Goal: Task Accomplishment & Management: Manage account settings

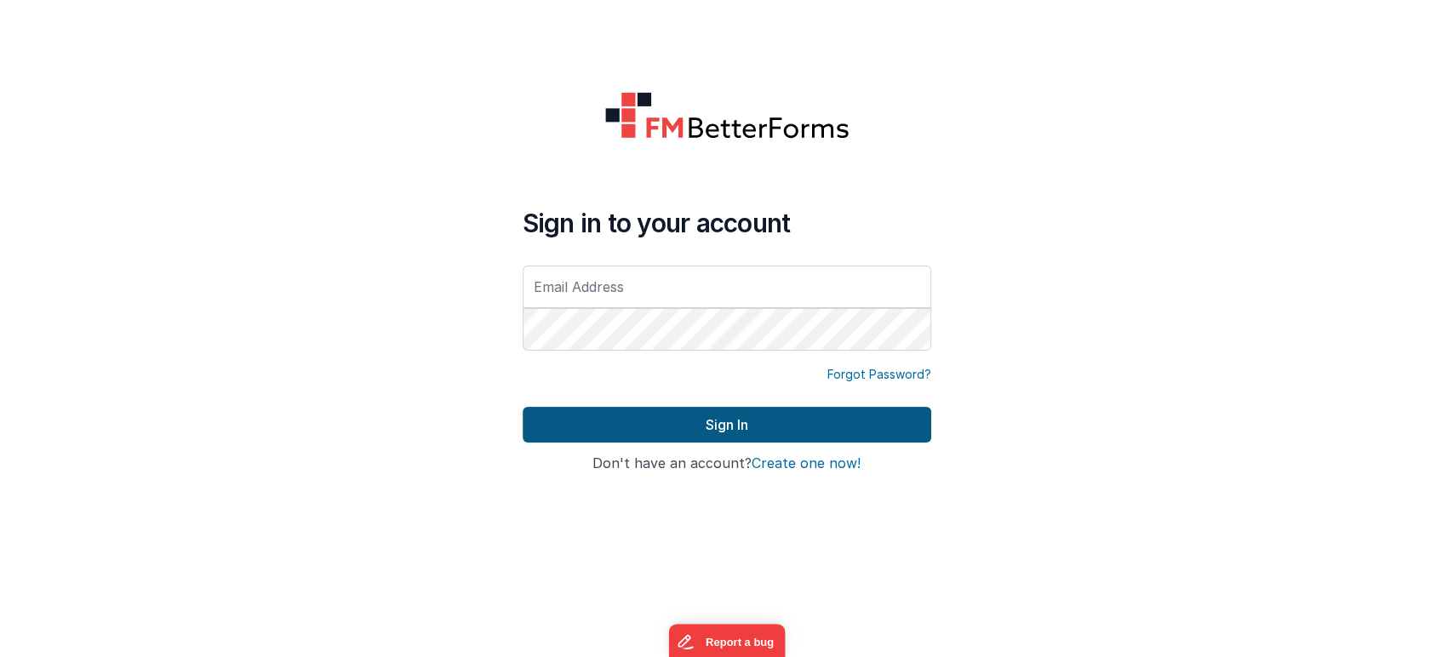
type input "[PERSON_NAME][EMAIL_ADDRESS][DOMAIN_NAME]"
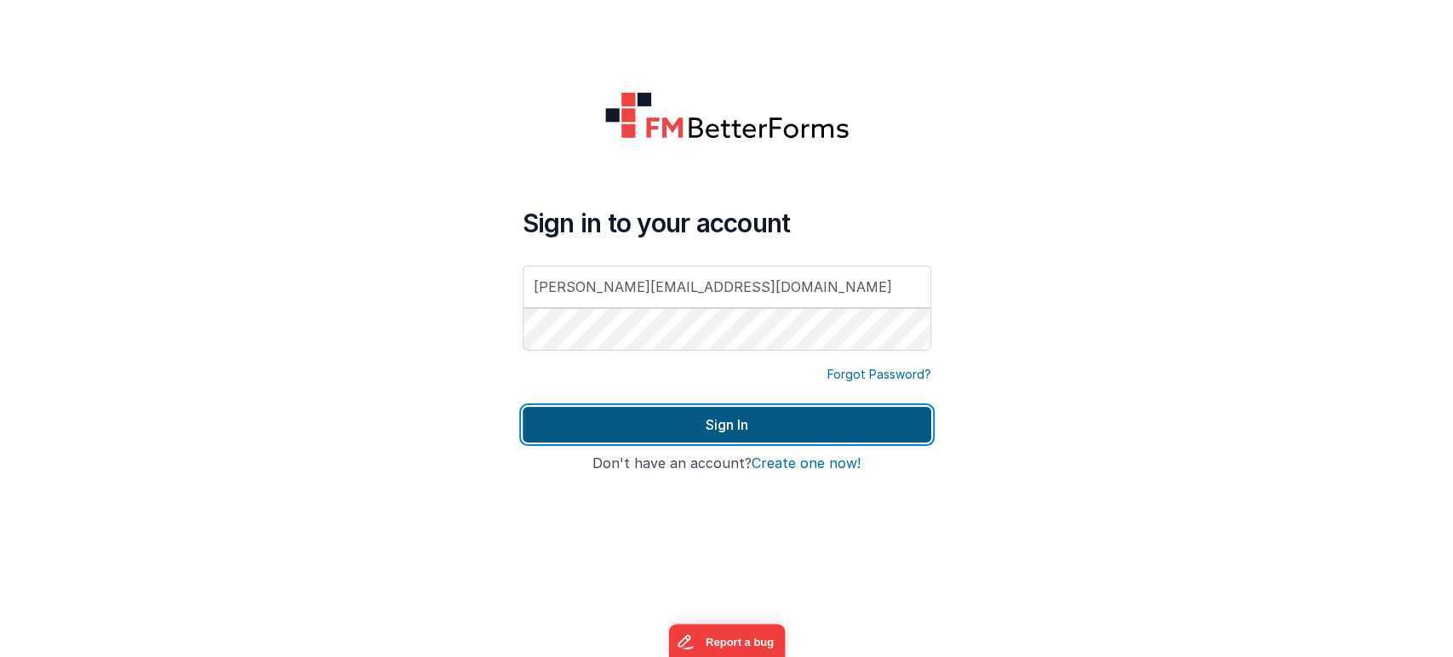
click at [806, 423] on button "Sign In" at bounding box center [727, 425] width 409 height 36
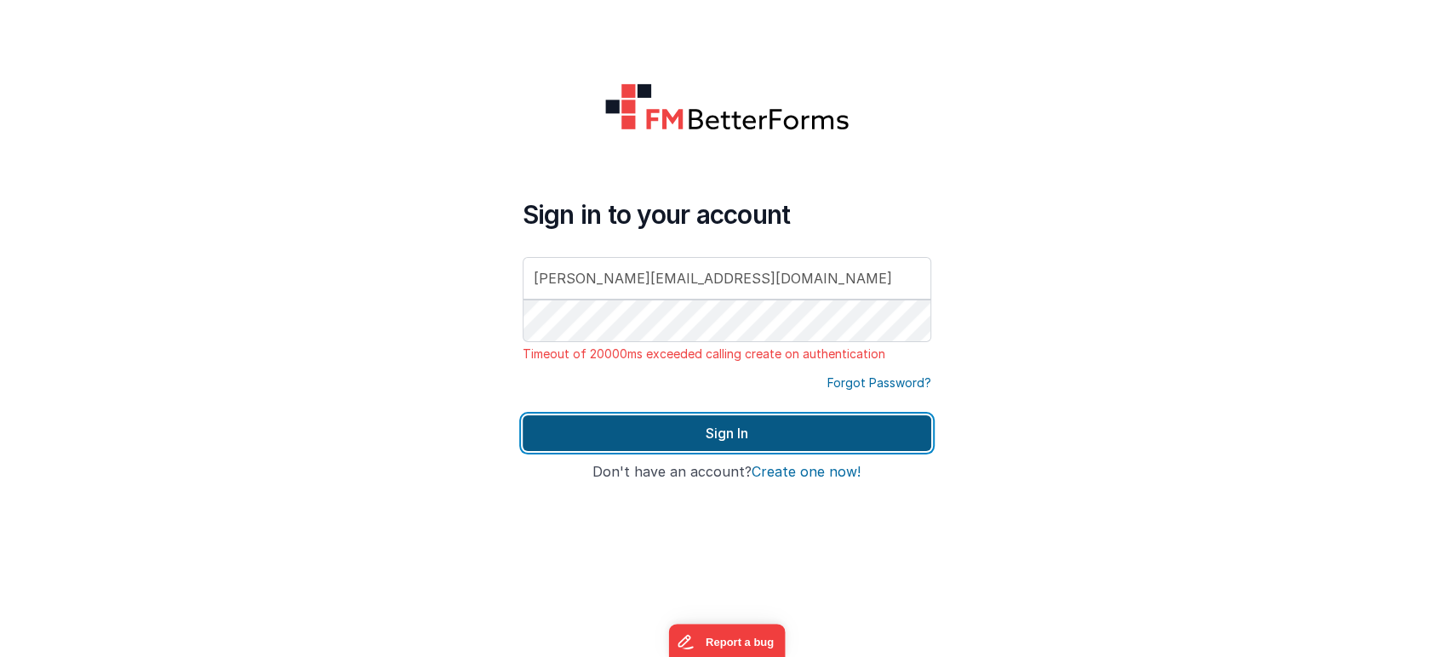
click at [749, 429] on button "Sign In" at bounding box center [727, 433] width 409 height 36
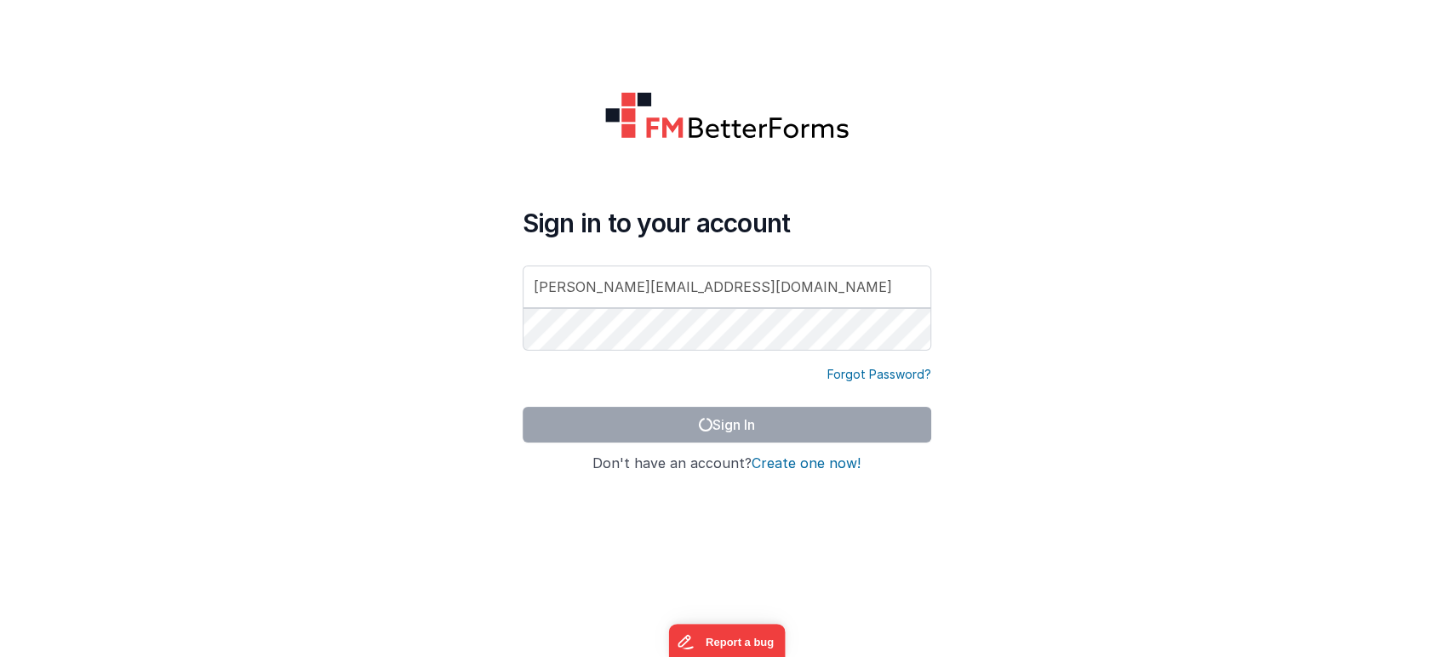
click at [1017, 200] on form "Sign in to your account shubham@loggix.com Forgot Password? Sign In Sign in wit…" at bounding box center [726, 328] width 1453 height 657
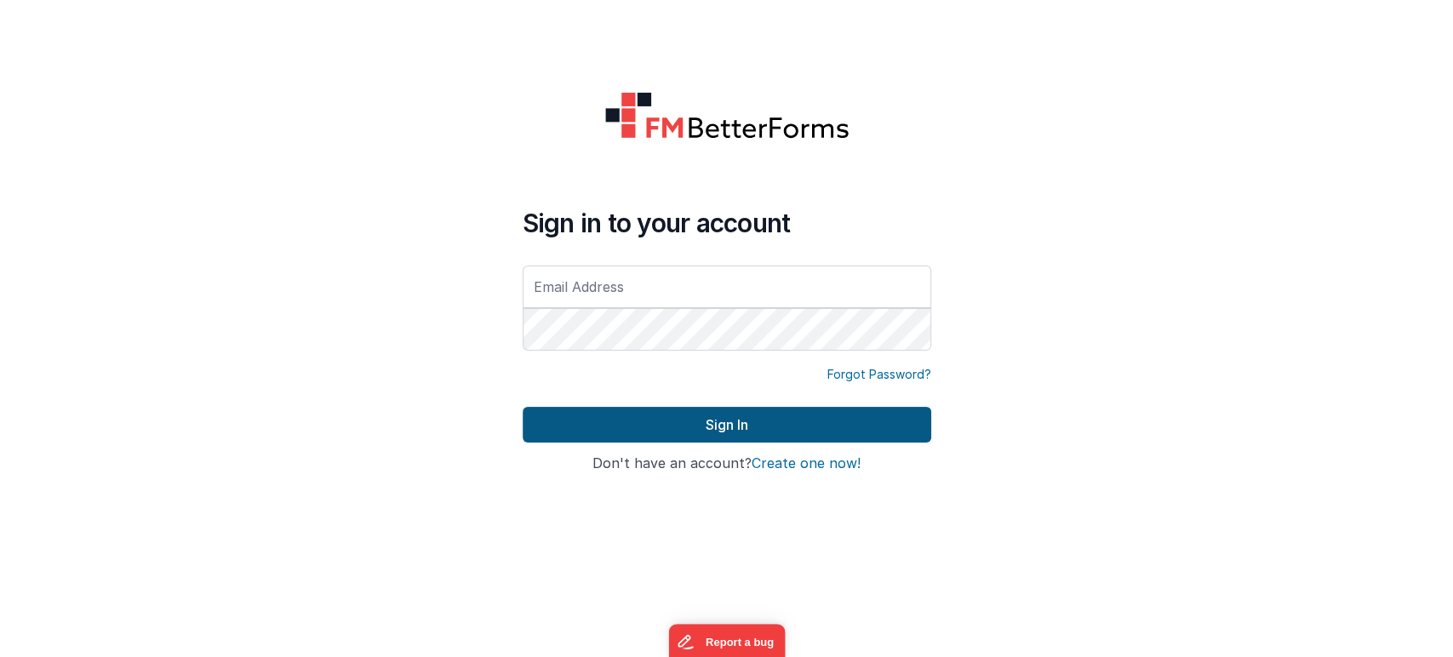
type input "[PERSON_NAME][EMAIL_ADDRESS][DOMAIN_NAME]"
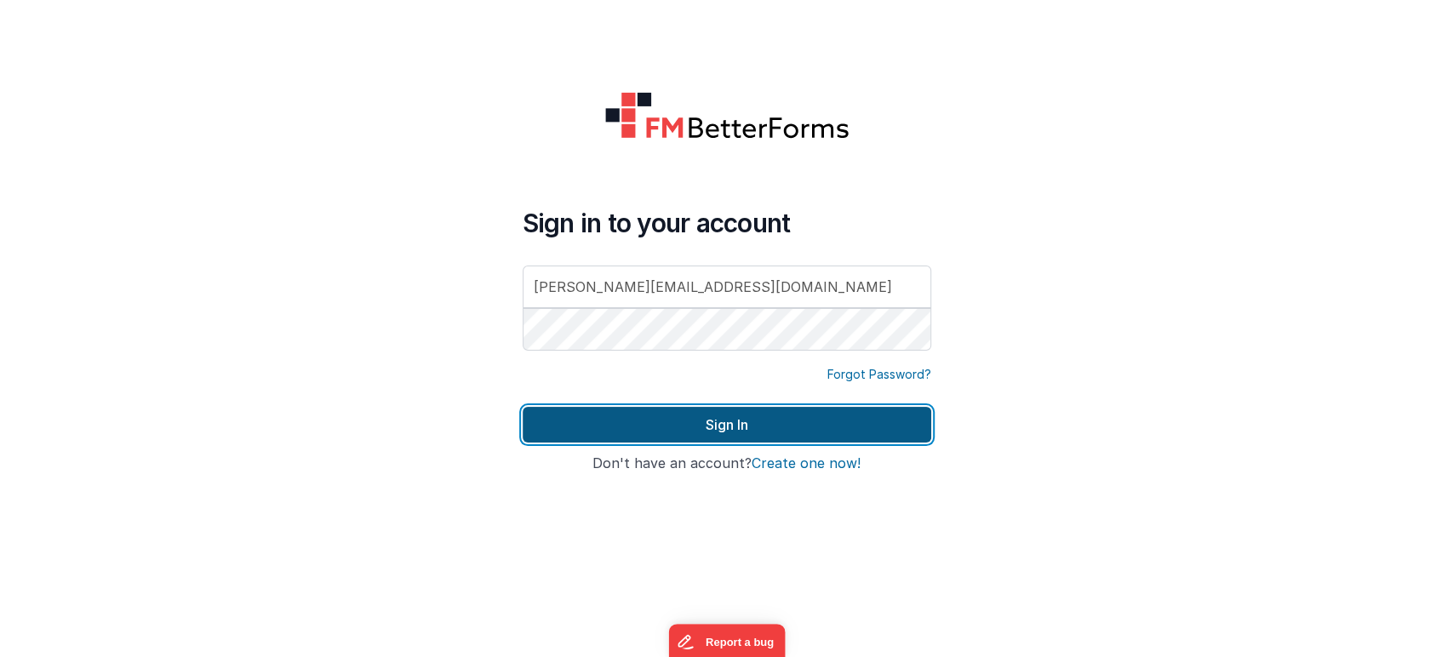
click at [796, 425] on button "Sign In" at bounding box center [727, 425] width 409 height 36
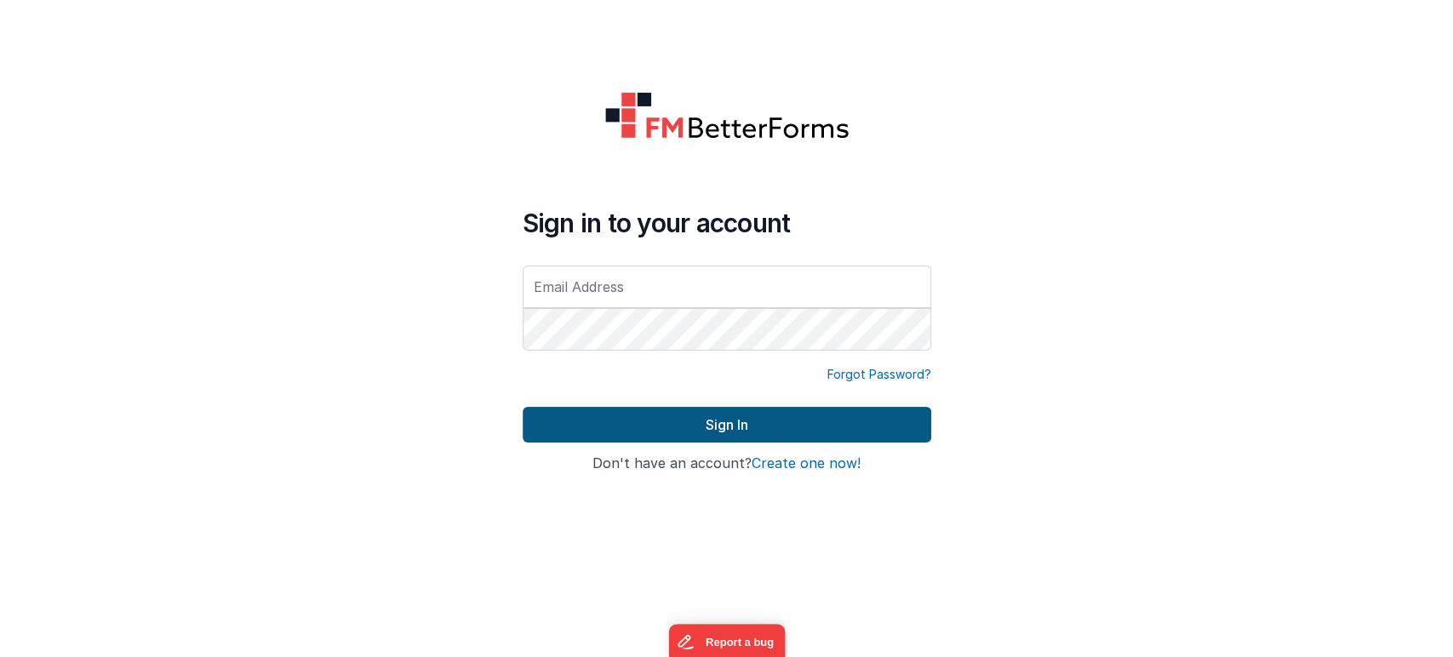
type input "[PERSON_NAME][EMAIL_ADDRESS][DOMAIN_NAME]"
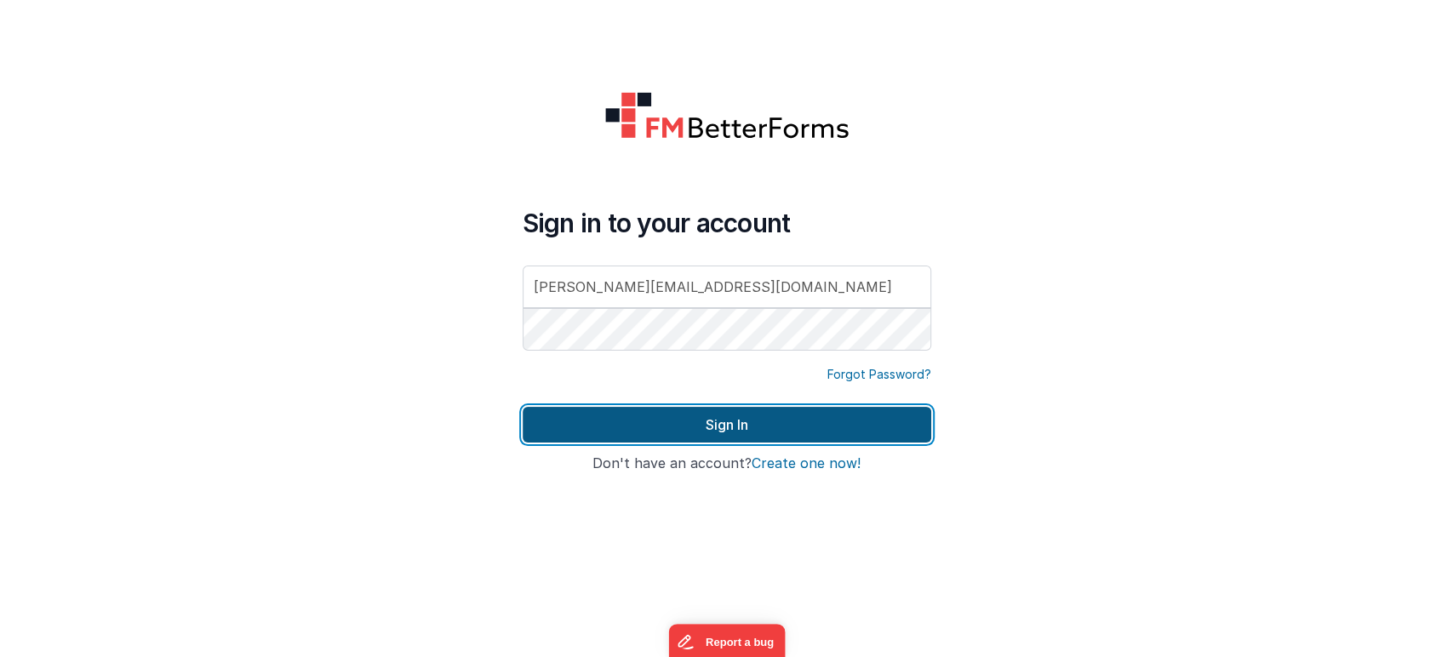
click at [744, 419] on button "Sign In" at bounding box center [727, 425] width 409 height 36
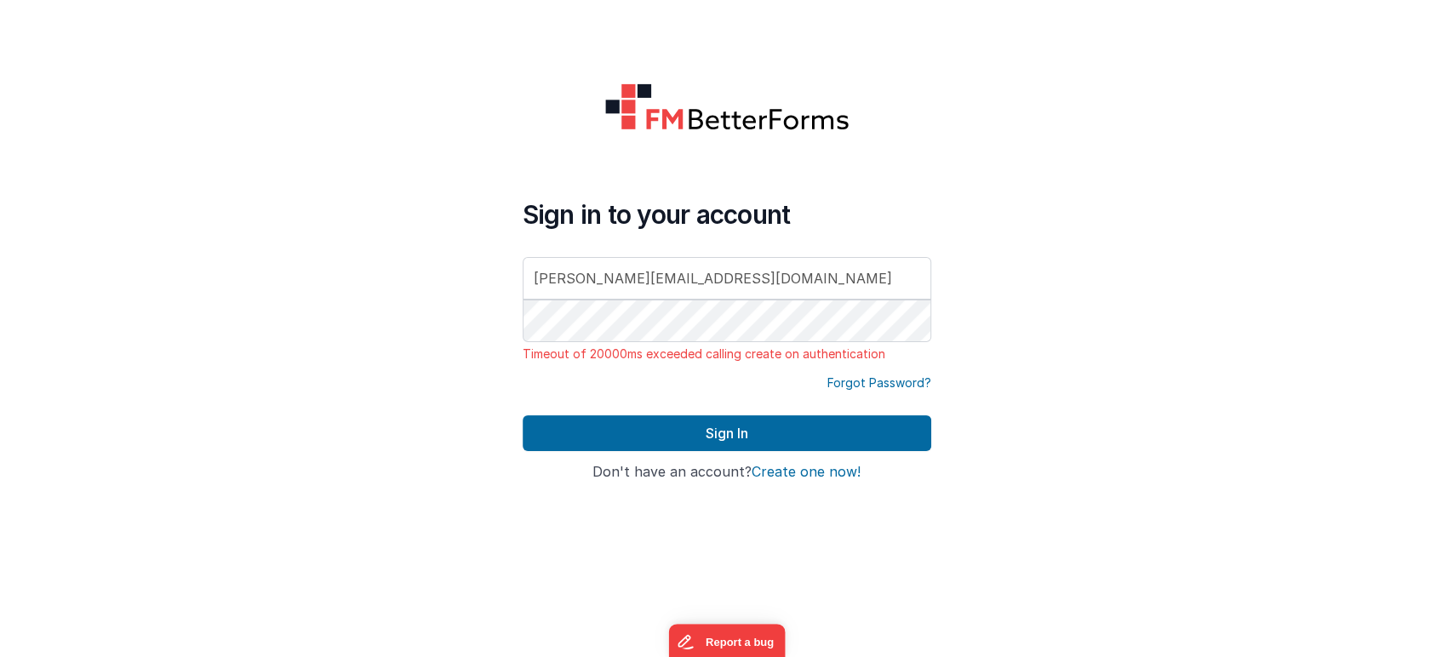
click at [409, 387] on form "Sign in to your account shubham@loggix.com Timeout of 20000ms exceeded calling …" at bounding box center [726, 328] width 1453 height 657
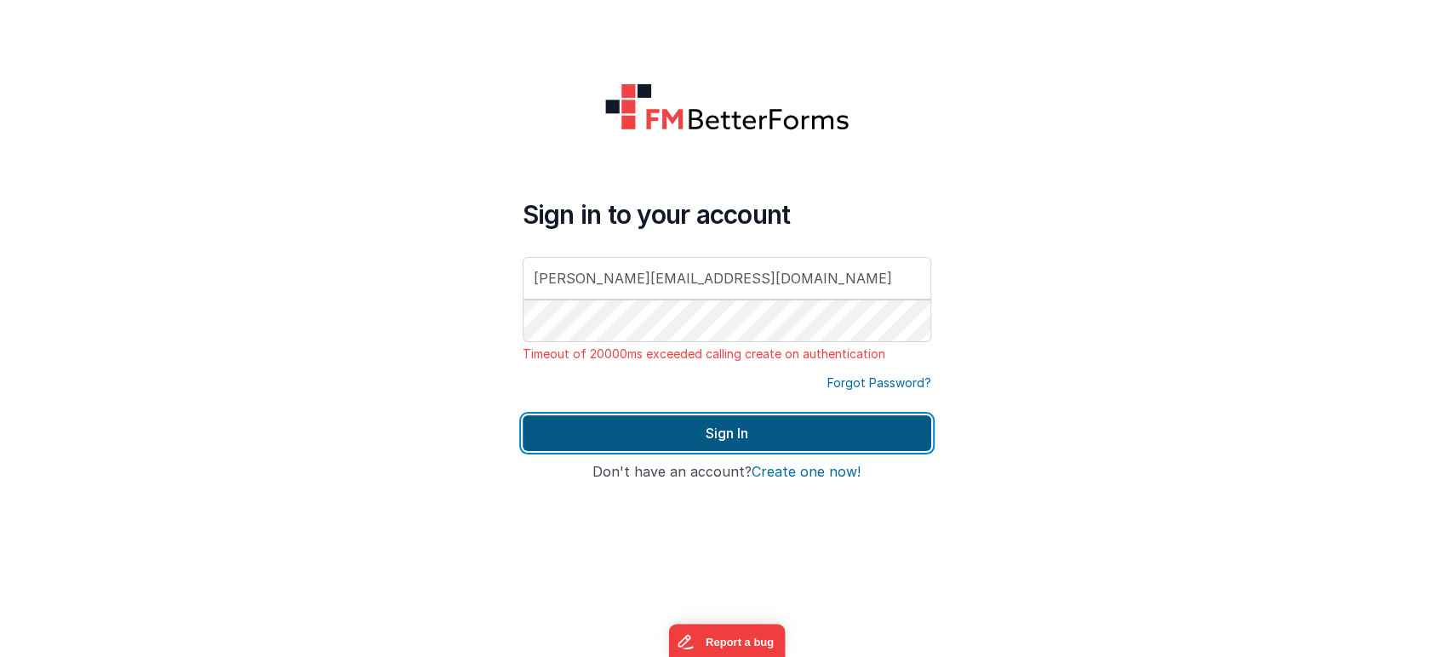
click at [743, 427] on button "Sign In" at bounding box center [727, 433] width 409 height 36
